Goal: Find specific page/section: Find specific page/section

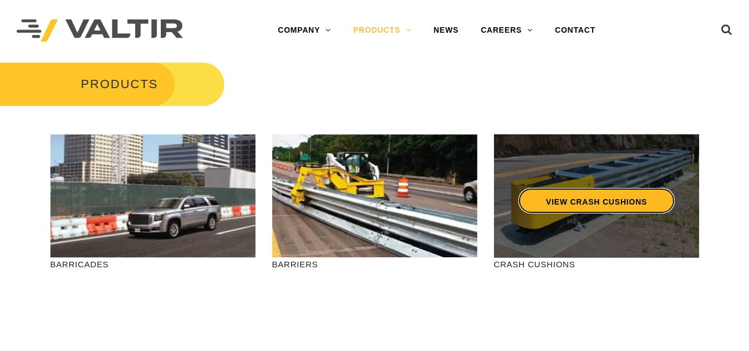
click at [555, 197] on link "VIEW CRASH CUSHIONS" at bounding box center [596, 201] width 156 height 26
click at [571, 198] on link "VIEW CRASH CUSHIONS" at bounding box center [596, 201] width 156 height 26
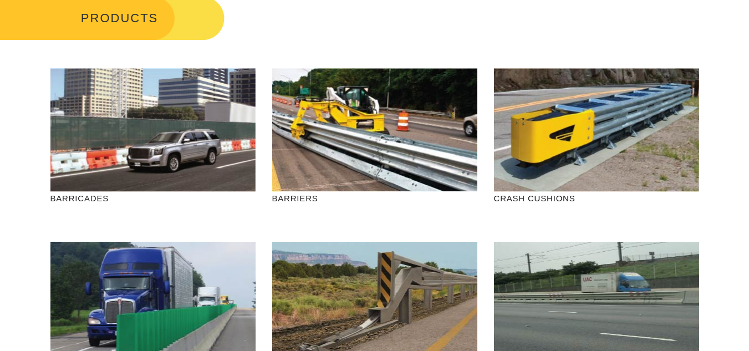
scroll to position [20, 0]
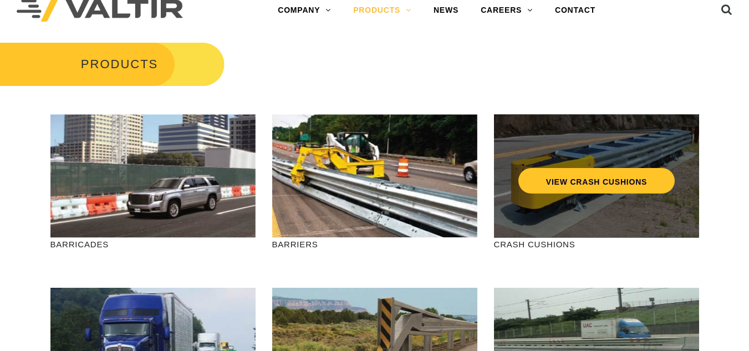
click at [552, 194] on div "VIEW CRASH CUSHIONS" at bounding box center [596, 176] width 205 height 124
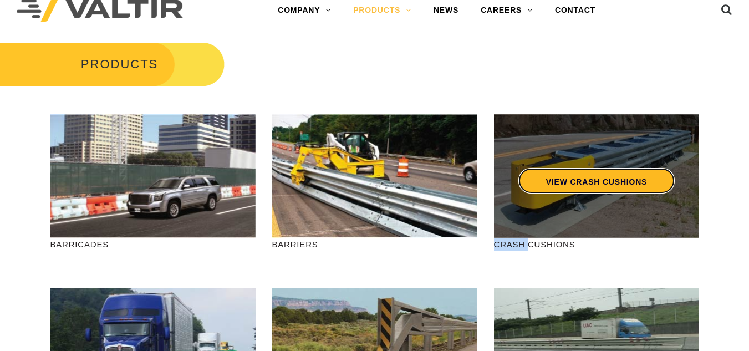
click at [582, 174] on link "VIEW CRASH CUSHIONS" at bounding box center [596, 181] width 156 height 26
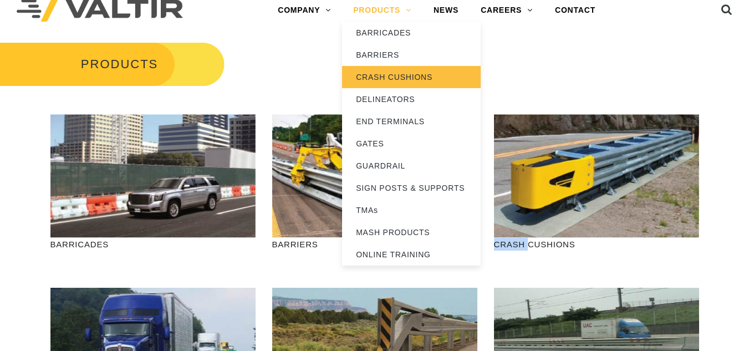
click at [381, 73] on link "CRASH CUSHIONS" at bounding box center [411, 77] width 139 height 22
